Goal: Information Seeking & Learning: Learn about a topic

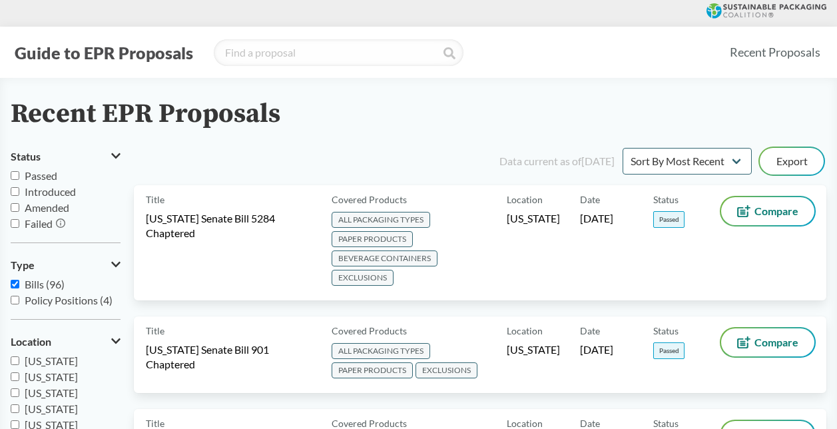
click at [15, 285] on input "Bills (96)" at bounding box center [15, 284] width 9 height 9
checkbox input "false"
click at [11, 189] on input "Introduced" at bounding box center [15, 191] width 9 height 9
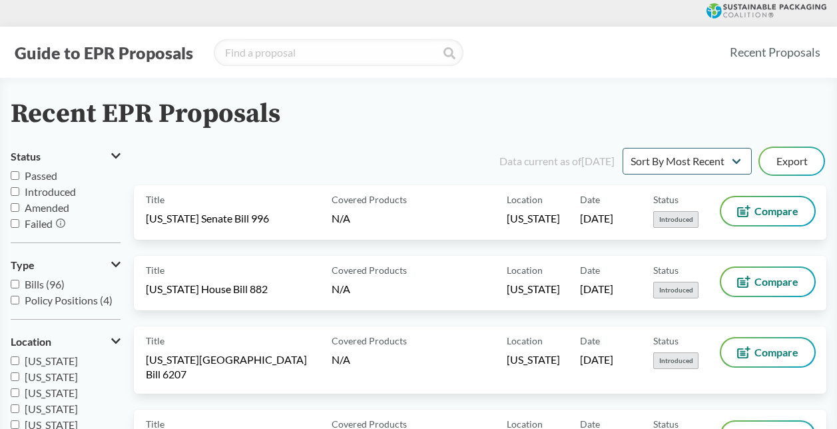
click at [11, 189] on input "Introduced" at bounding box center [15, 191] width 9 height 9
checkbox input "false"
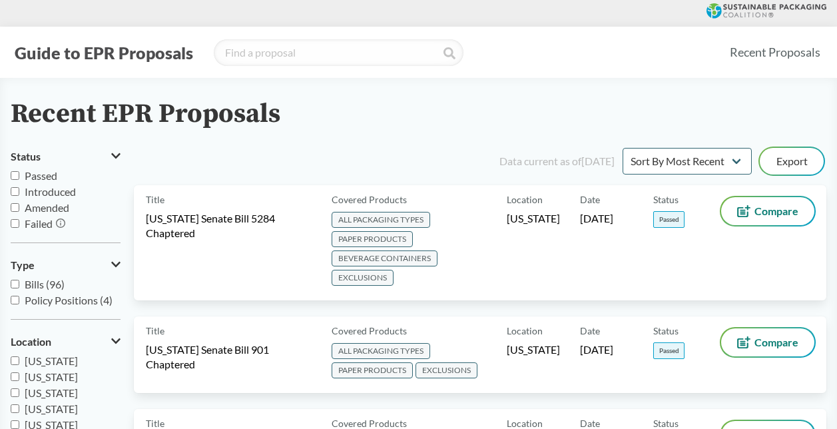
click at [16, 174] on input "Passed" at bounding box center [15, 175] width 9 height 9
checkbox input "true"
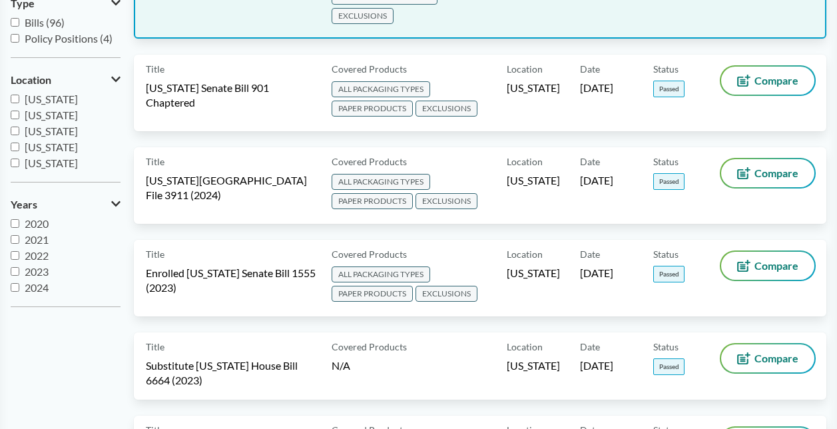
scroll to position [264, 0]
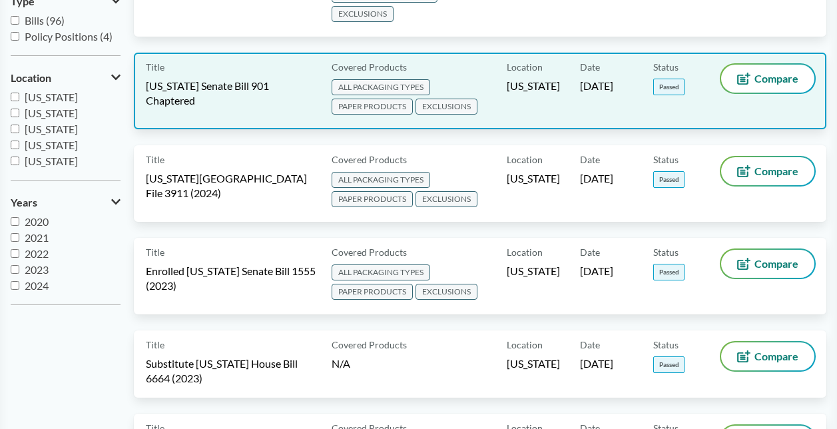
click at [291, 102] on div "Title [US_STATE] Senate Bill 901 Chaptered" at bounding box center [236, 91] width 180 height 53
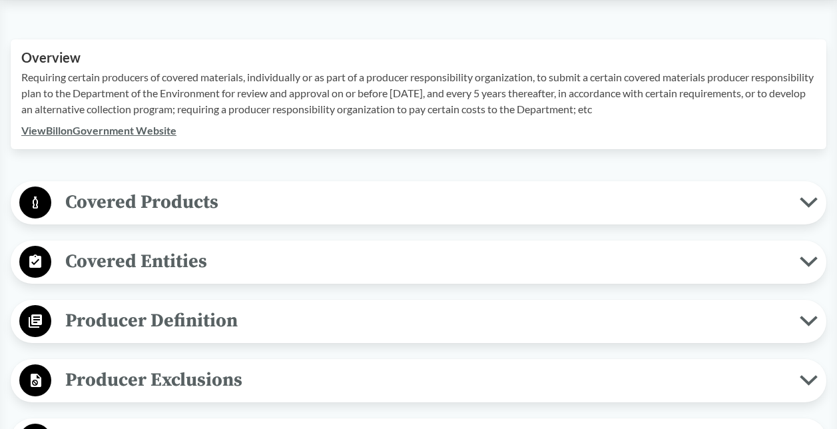
scroll to position [431, 0]
click at [209, 212] on span "Covered Products" at bounding box center [425, 203] width 748 height 30
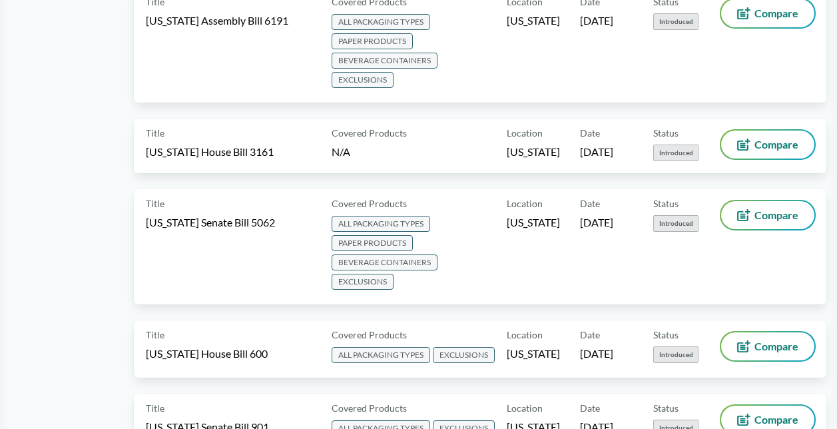
scroll to position [1115, 0]
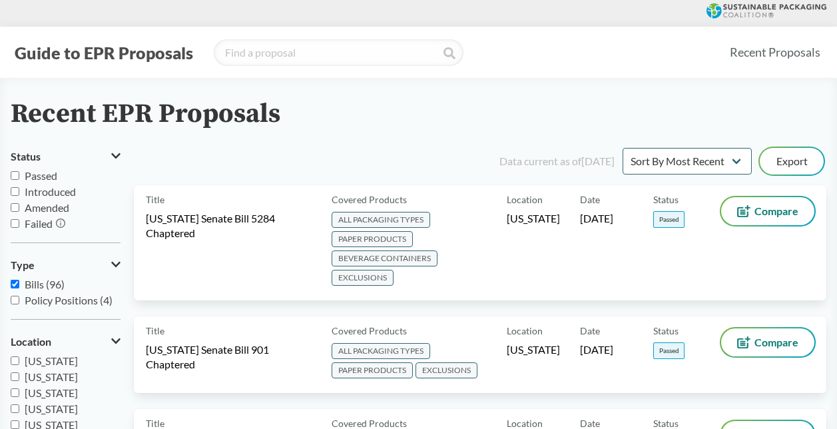
click at [63, 270] on button "Type" at bounding box center [66, 265] width 110 height 23
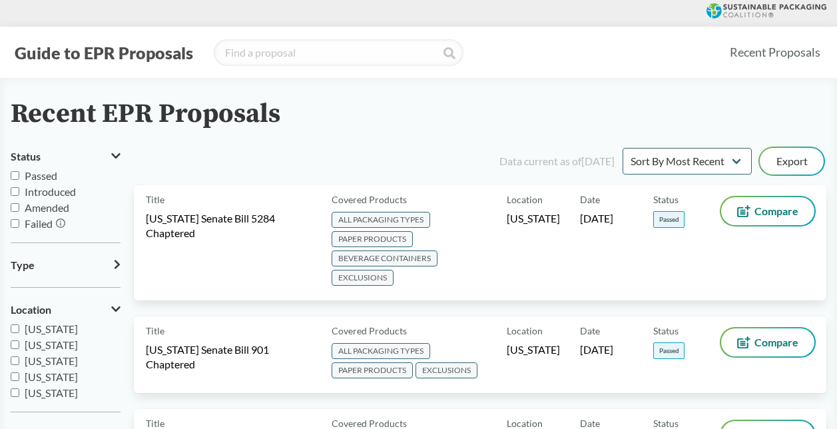
click at [36, 180] on span "Passed" at bounding box center [41, 175] width 33 height 13
click at [19, 180] on input "Passed" at bounding box center [15, 175] width 9 height 9
checkbox input "true"
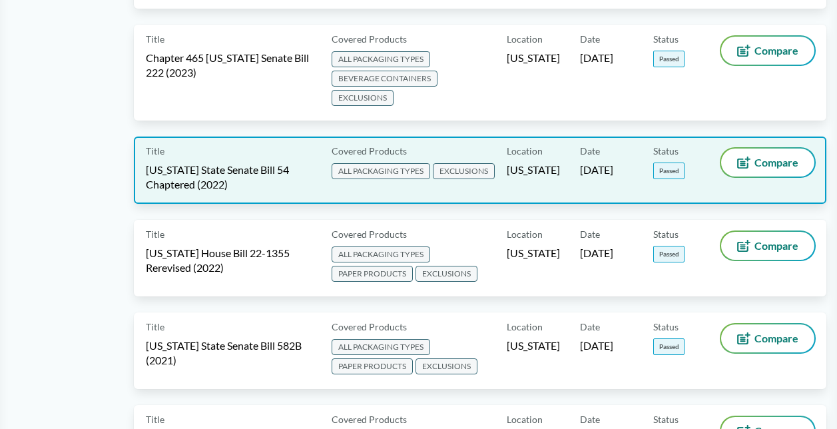
scroll to position [653, 0]
click at [278, 258] on span "[US_STATE] House Bill 22-1355 Rerevised (2022)" at bounding box center [231, 259] width 170 height 29
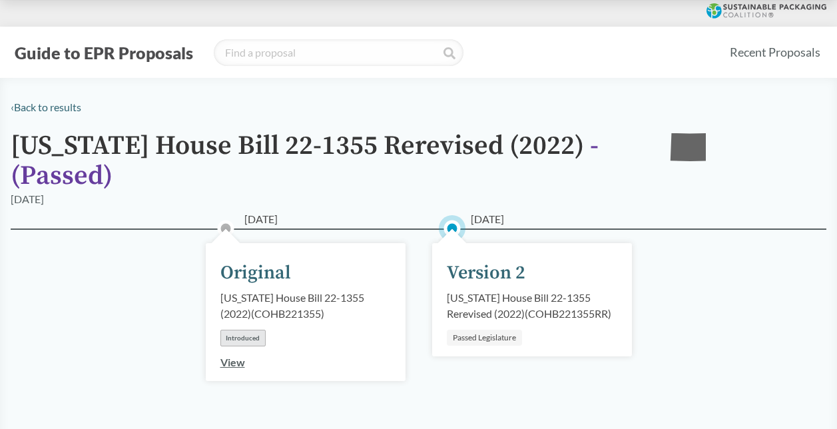
click at [235, 361] on link "View" at bounding box center [232, 361] width 25 height 13
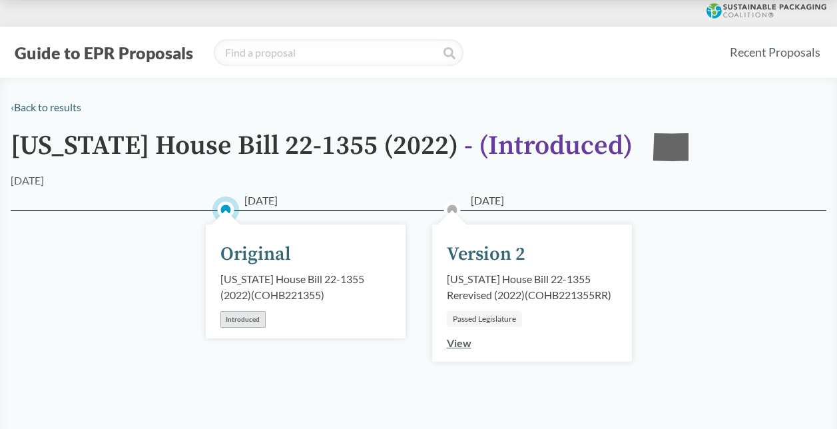
click at [235, 361] on div "03/31/2022 Original Colorado House Bill 22-1355 (2022) ( COHB221355 ) Introduced" at bounding box center [305, 325] width 226 height 164
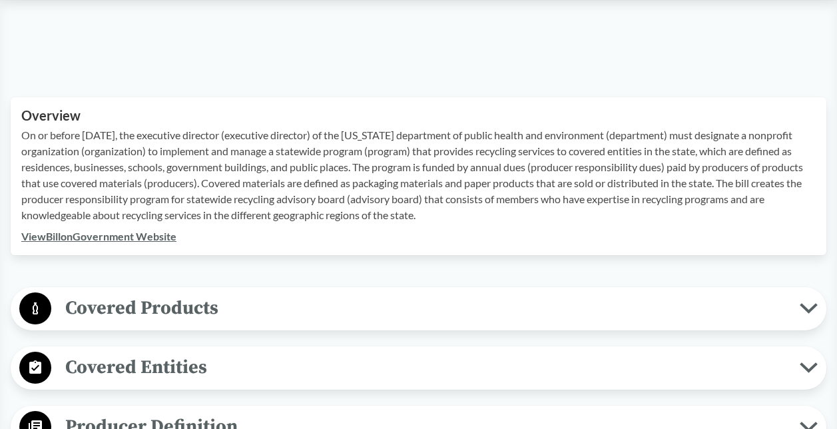
scroll to position [398, 0]
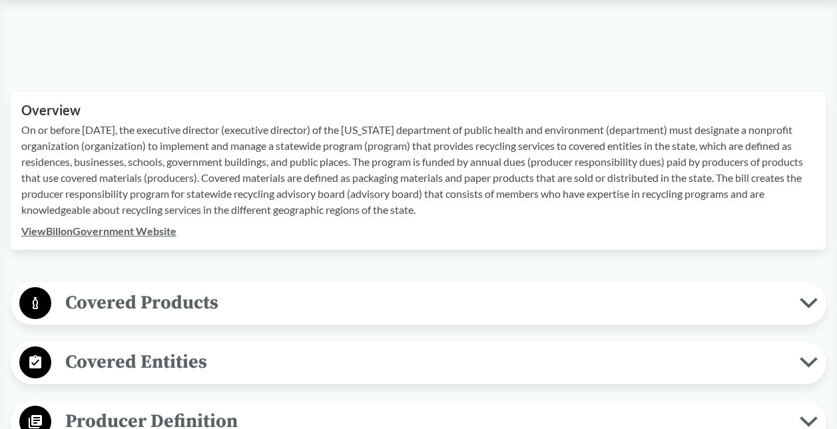
click at [124, 226] on link "View Bill on Government Website" at bounding box center [98, 230] width 155 height 13
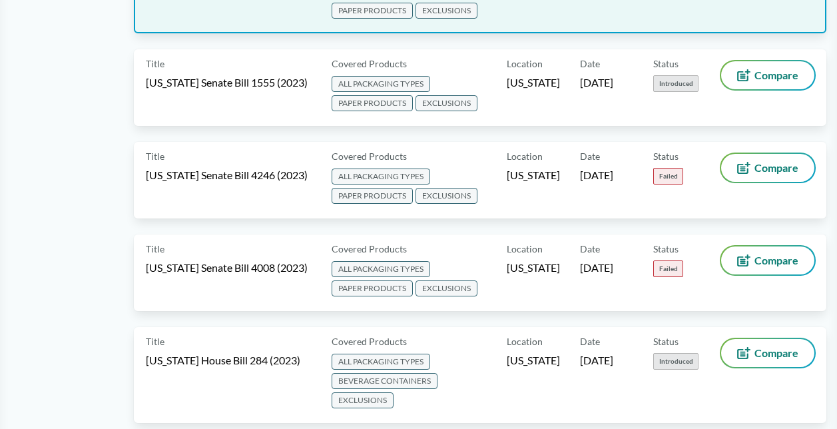
scroll to position [4008, 0]
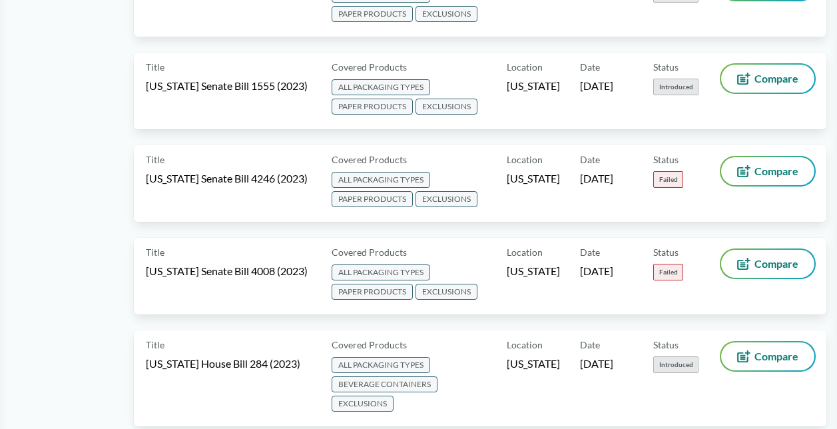
click at [47, 186] on aside "Status Passed Introduced Amended Failed Type Bills (96) Policy Positions (4) Lo…" at bounding box center [72, 307] width 123 height 8341
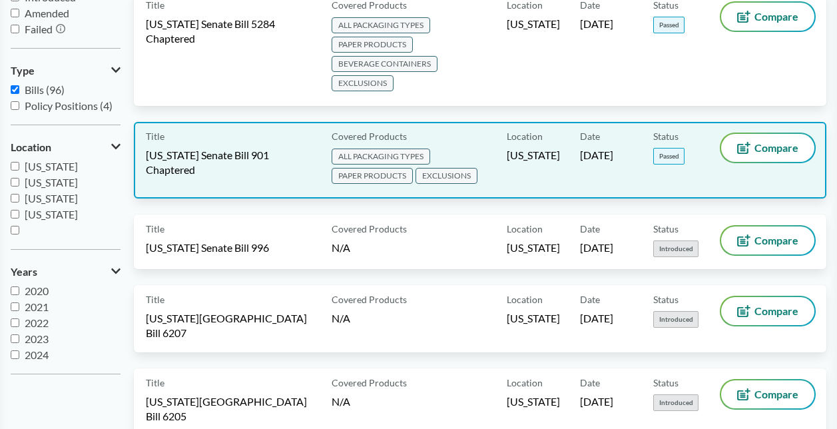
scroll to position [8188, 0]
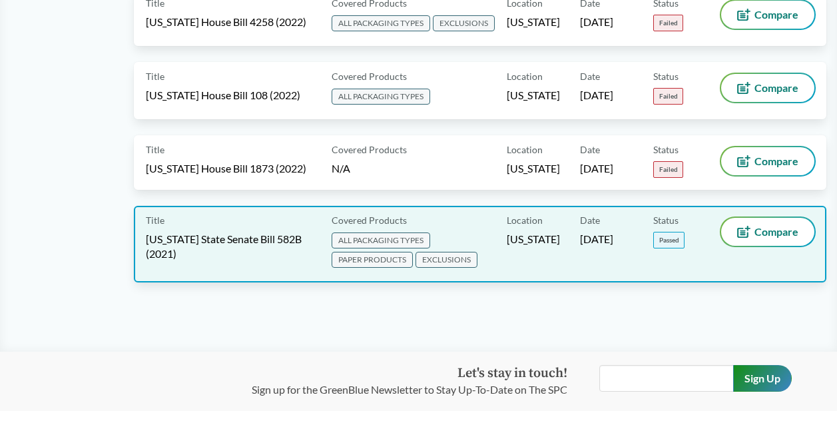
click at [229, 232] on span "[US_STATE] State Senate Bill 582B (2021)" at bounding box center [231, 246] width 170 height 29
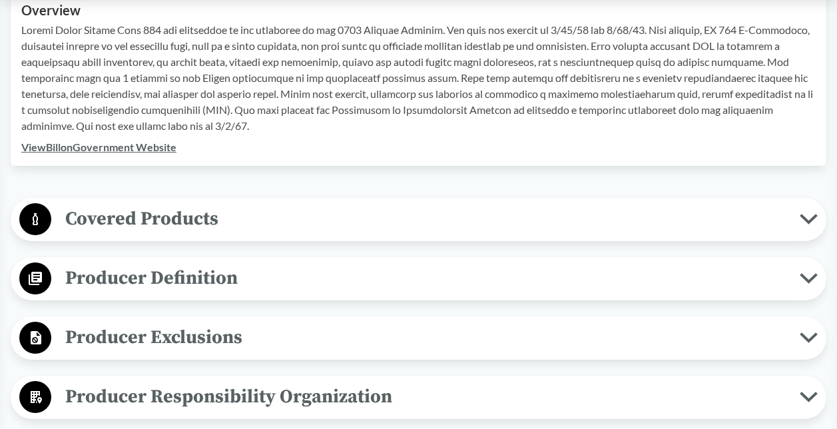
scroll to position [479, 0]
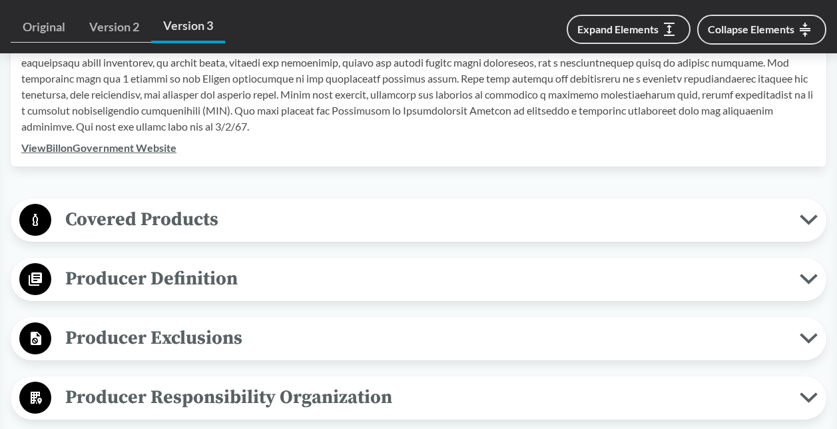
click at [135, 216] on span "Covered Products" at bounding box center [425, 219] width 748 height 30
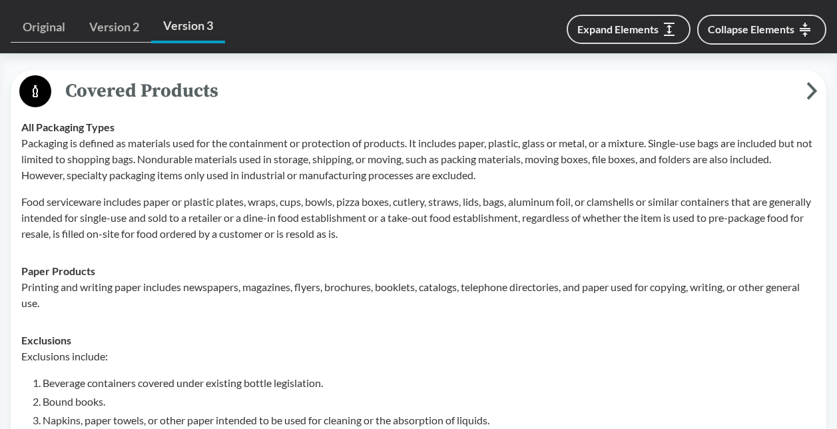
scroll to position [610, 0]
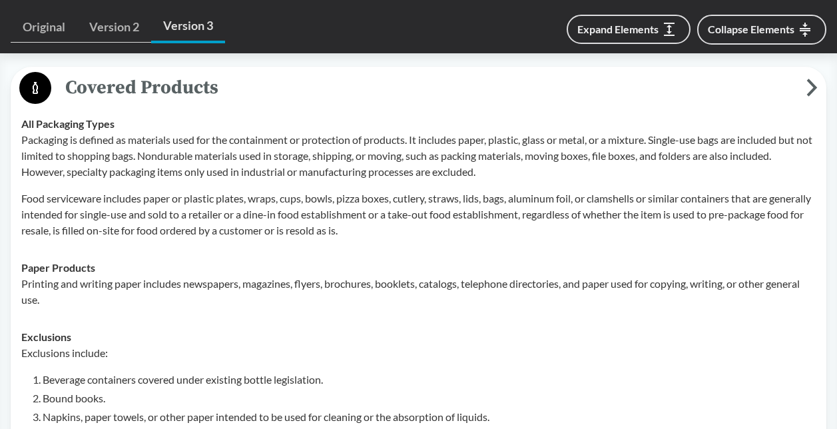
click at [451, 258] on td "Paper Products Printing and writing paper includes newspapers, magazines, flyer…" at bounding box center [418, 283] width 806 height 69
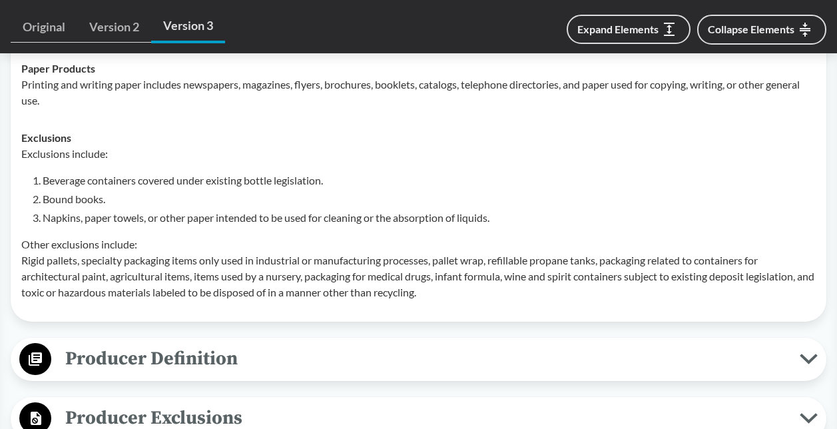
scroll to position [809, 0]
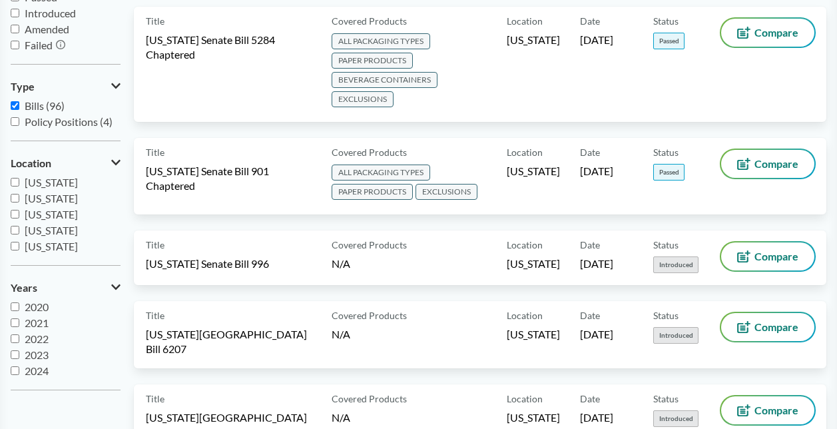
scroll to position [5547, 0]
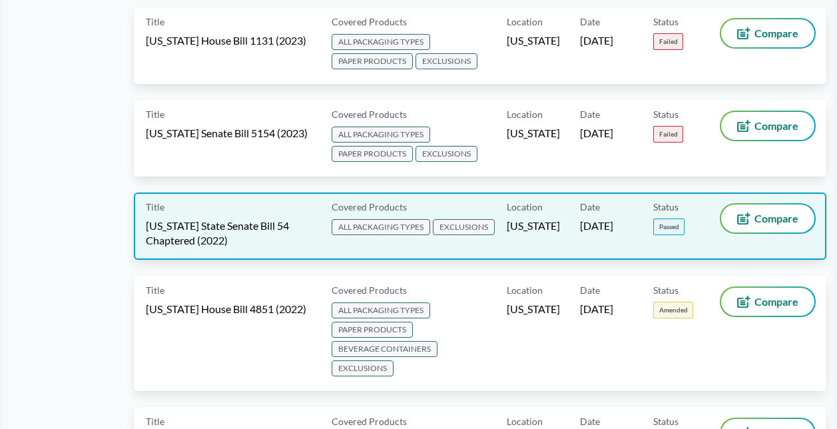
click at [261, 220] on span "[US_STATE] State Senate Bill 54 Chaptered (2022)" at bounding box center [231, 232] width 170 height 29
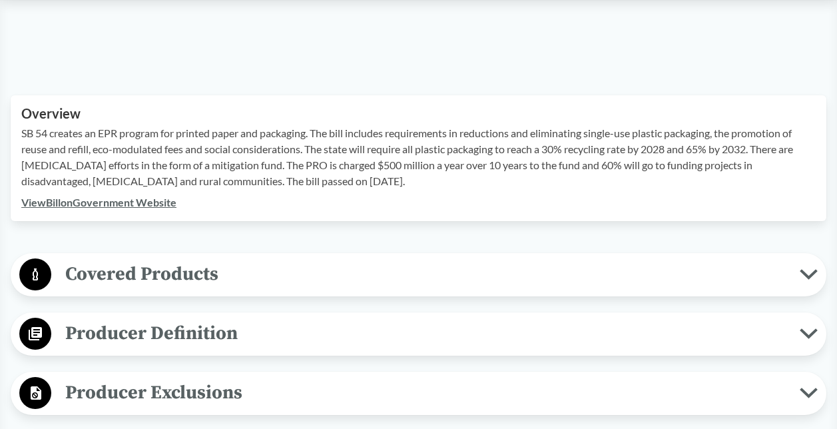
scroll to position [394, 0]
click at [158, 254] on div "Covered Products All Packaging Types Covered products includes single-use packa…" at bounding box center [418, 275] width 815 height 43
click at [162, 272] on span "Covered Products" at bounding box center [425, 275] width 748 height 30
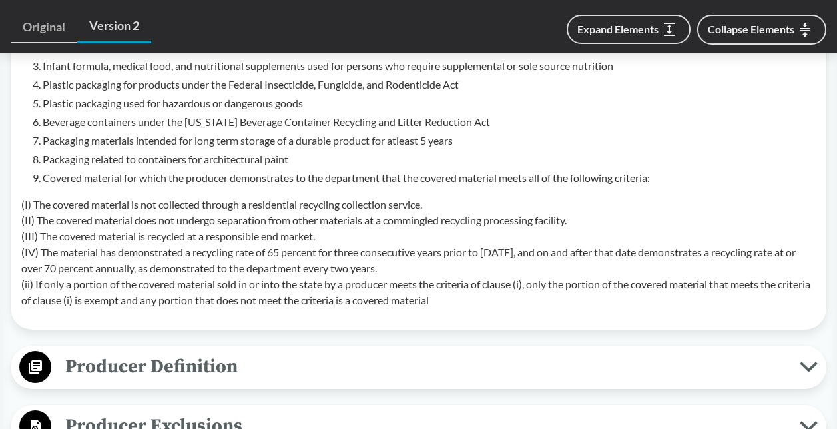
scroll to position [850, 0]
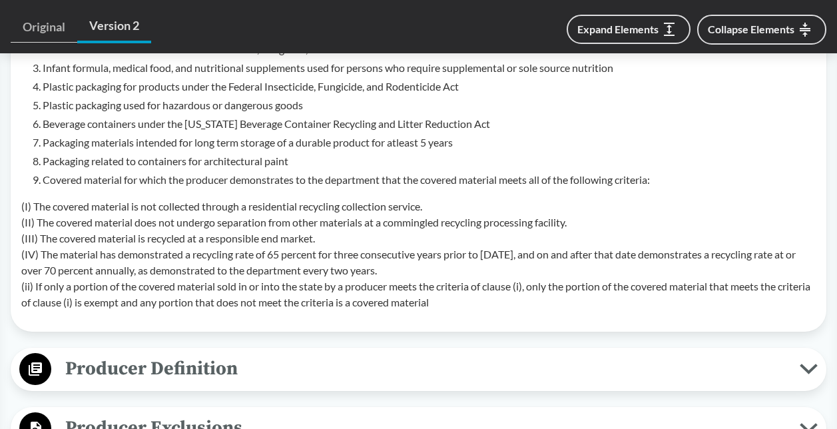
click at [401, 354] on span "Producer Definition" at bounding box center [425, 368] width 748 height 30
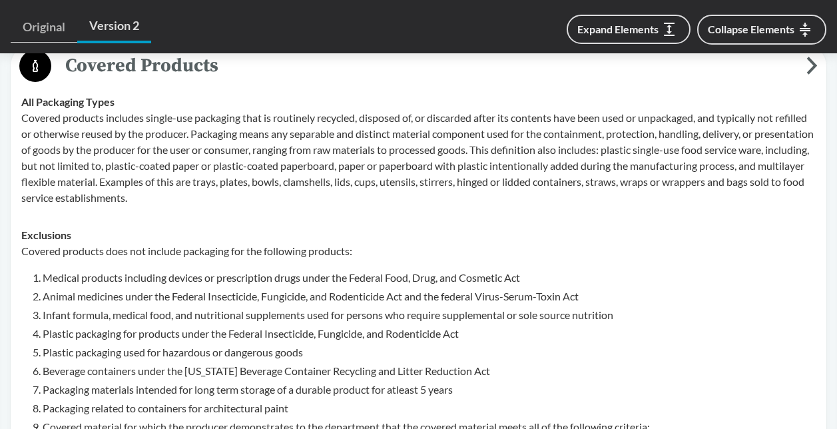
scroll to position [566, 0]
